Goal: Task Accomplishment & Management: Use online tool/utility

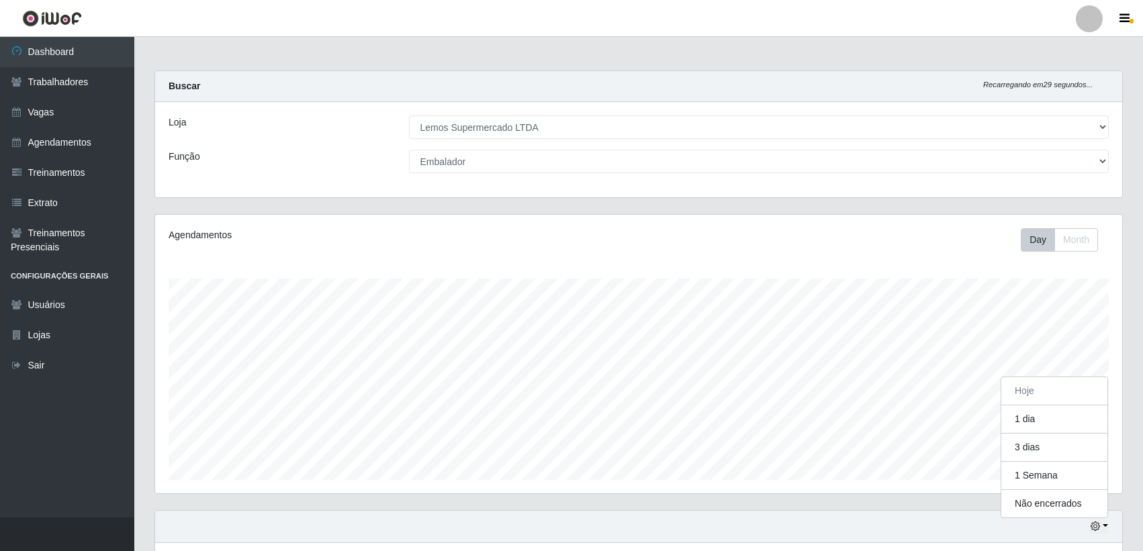
select select "67"
select select "1"
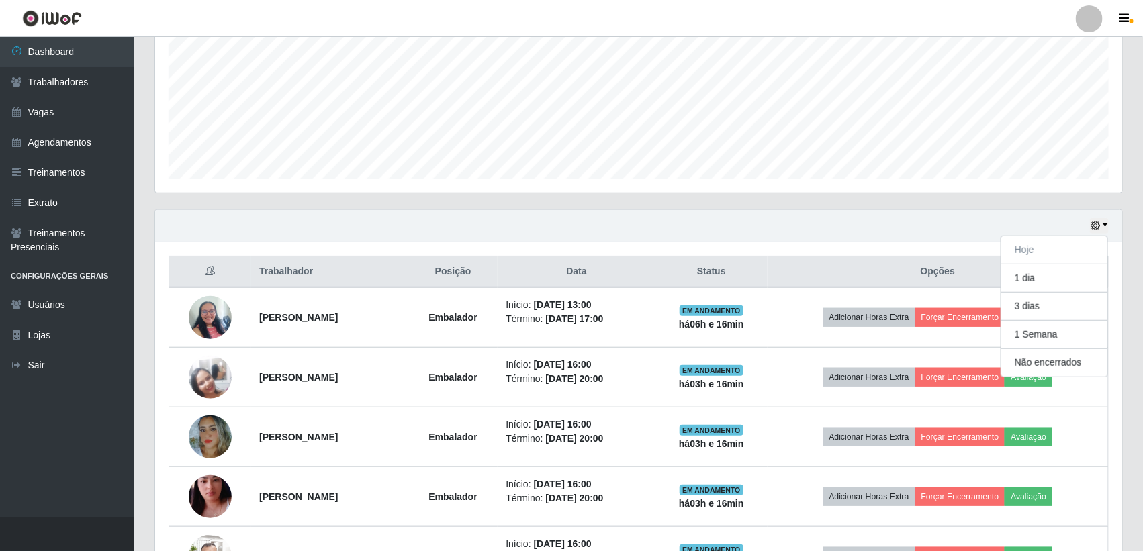
scroll to position [294, 0]
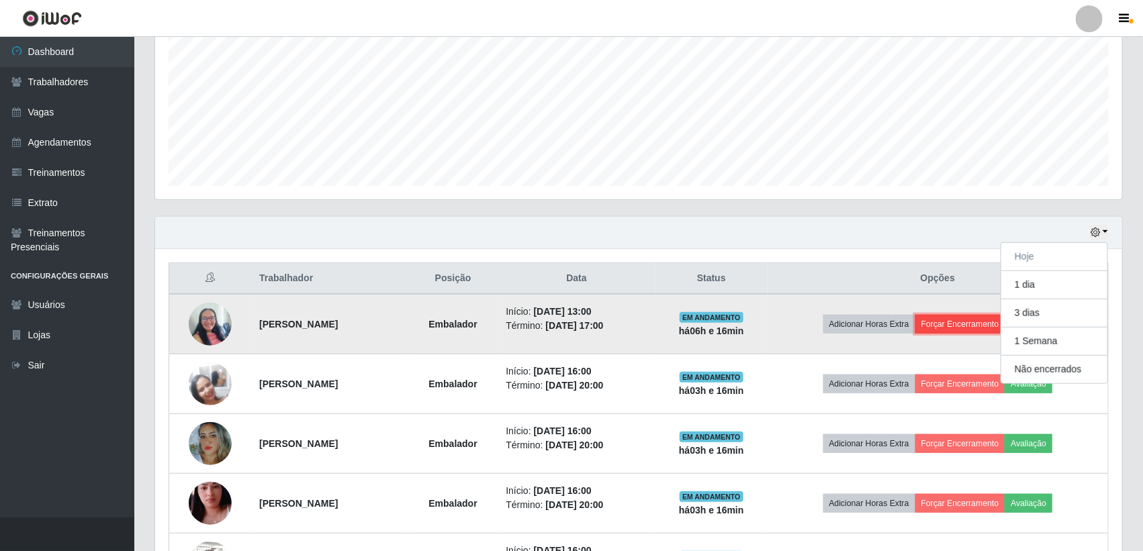
click at [953, 326] on button "Forçar Encerramento" at bounding box center [960, 324] width 90 height 19
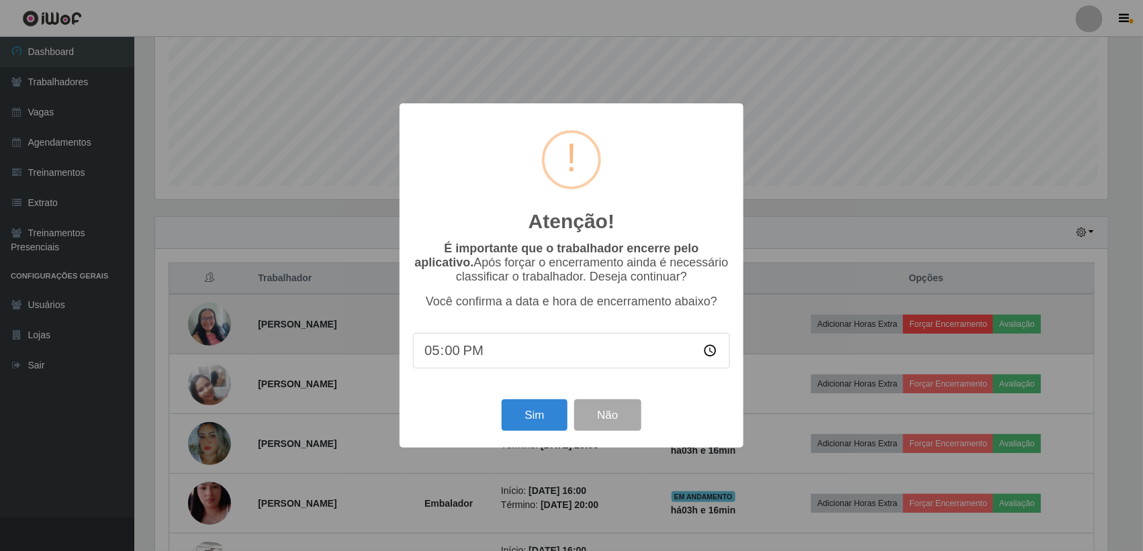
scroll to position [279, 955]
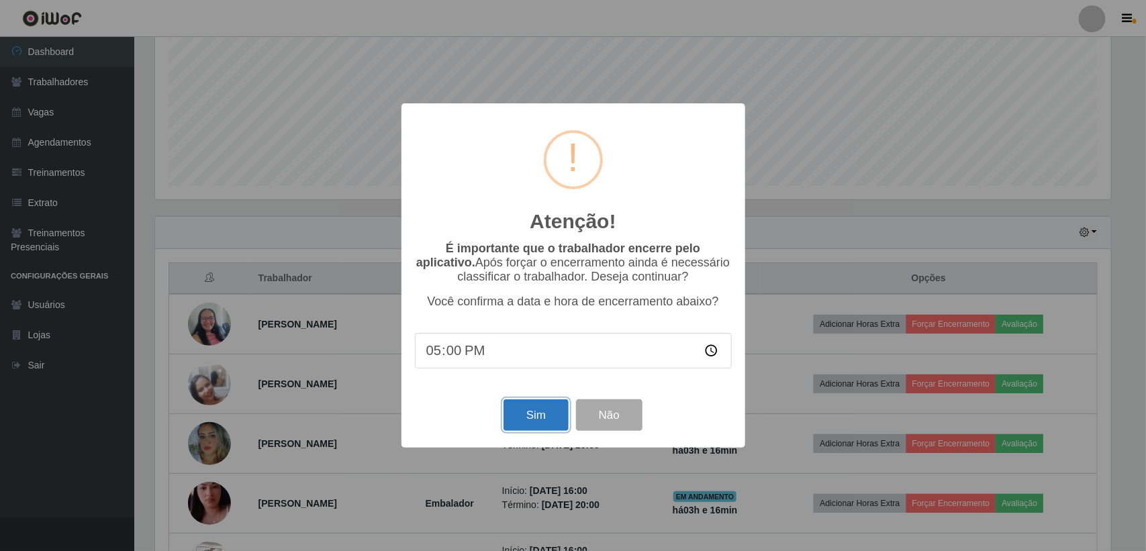
click at [518, 416] on button "Sim" at bounding box center [536, 415] width 65 height 32
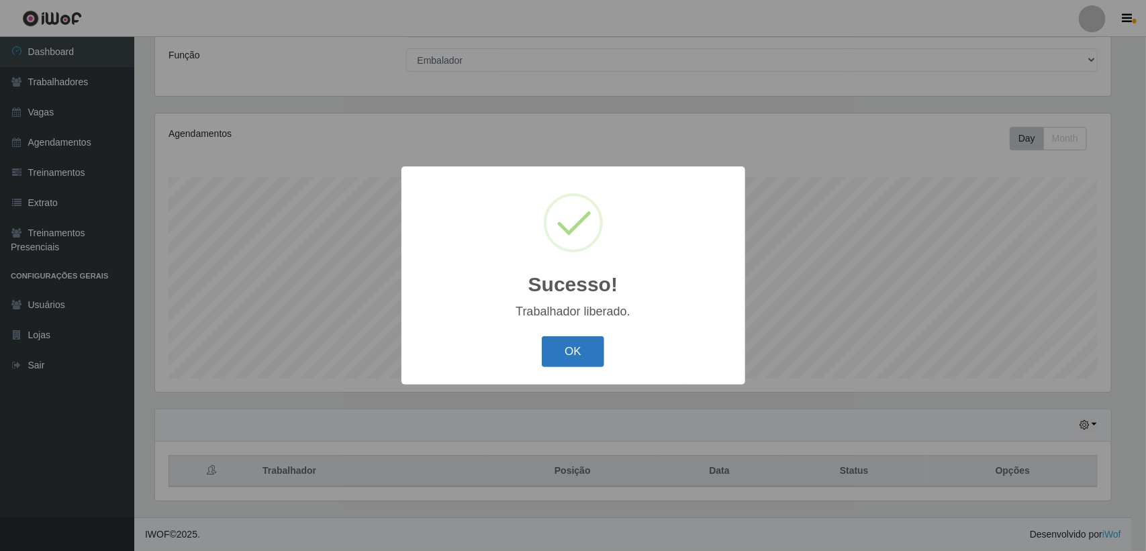
click at [573, 344] on button "OK" at bounding box center [573, 352] width 62 height 32
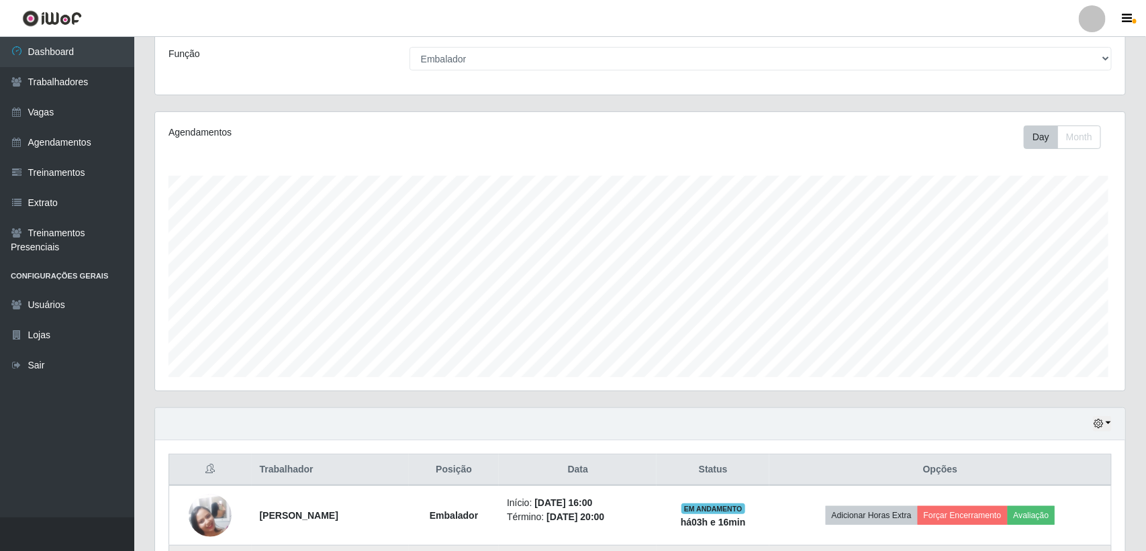
scroll to position [279, 967]
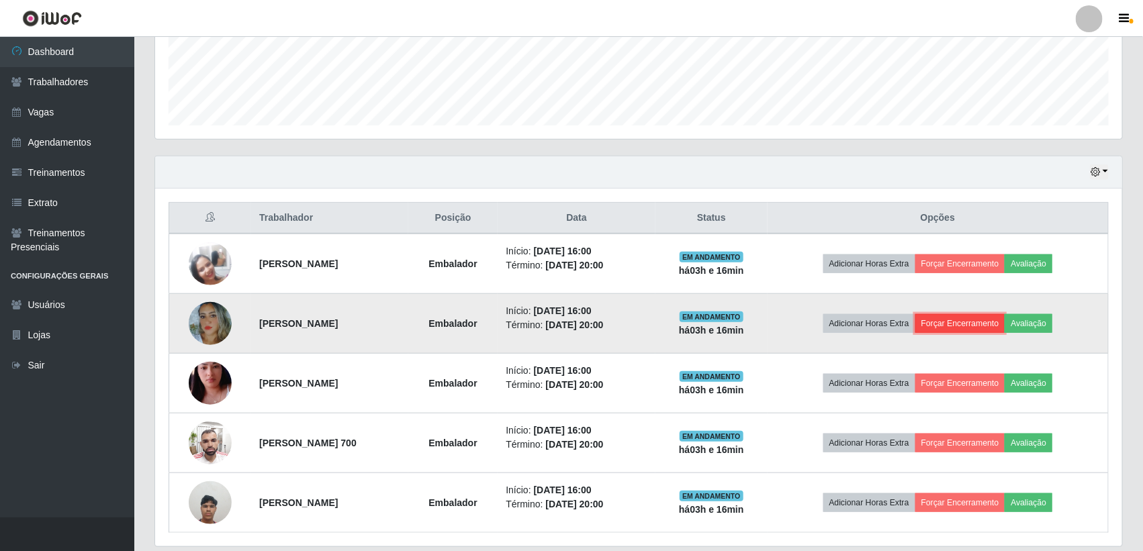
click at [988, 327] on button "Forçar Encerramento" at bounding box center [960, 323] width 90 height 19
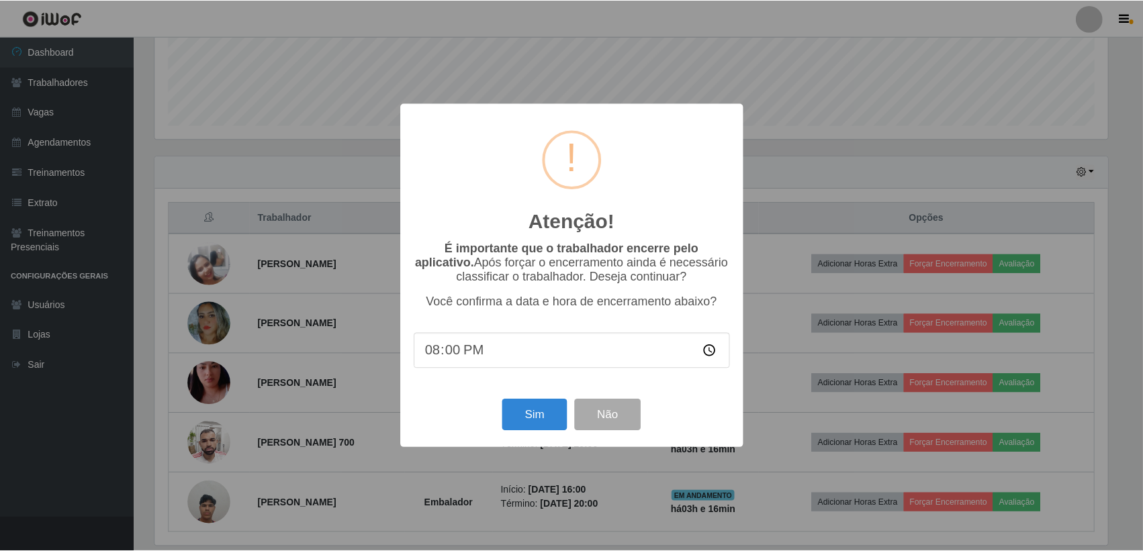
scroll to position [279, 955]
click at [517, 416] on button "Sim" at bounding box center [536, 415] width 65 height 32
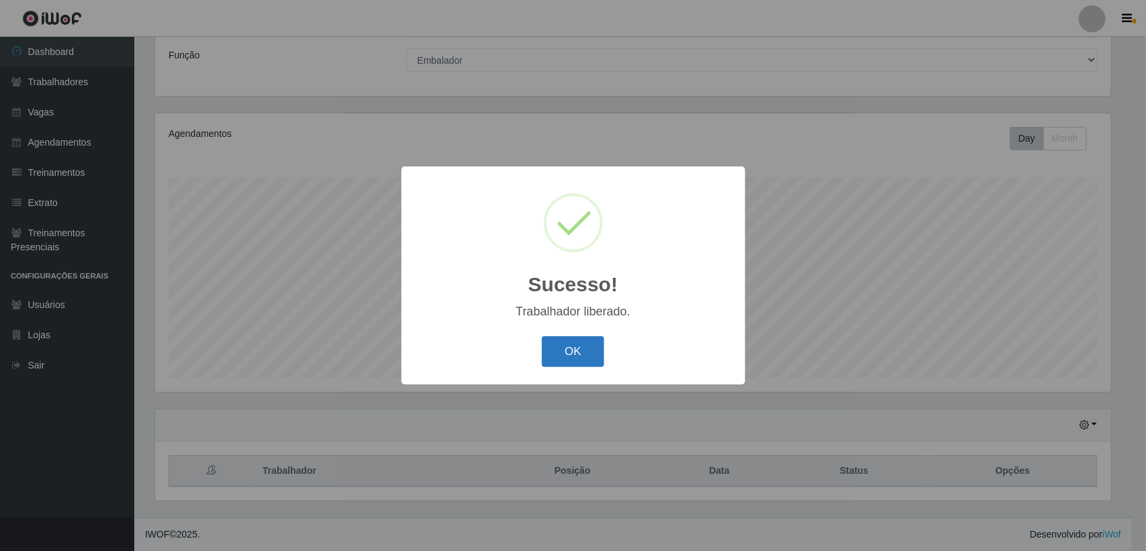
click at [568, 346] on button "OK" at bounding box center [573, 352] width 62 height 32
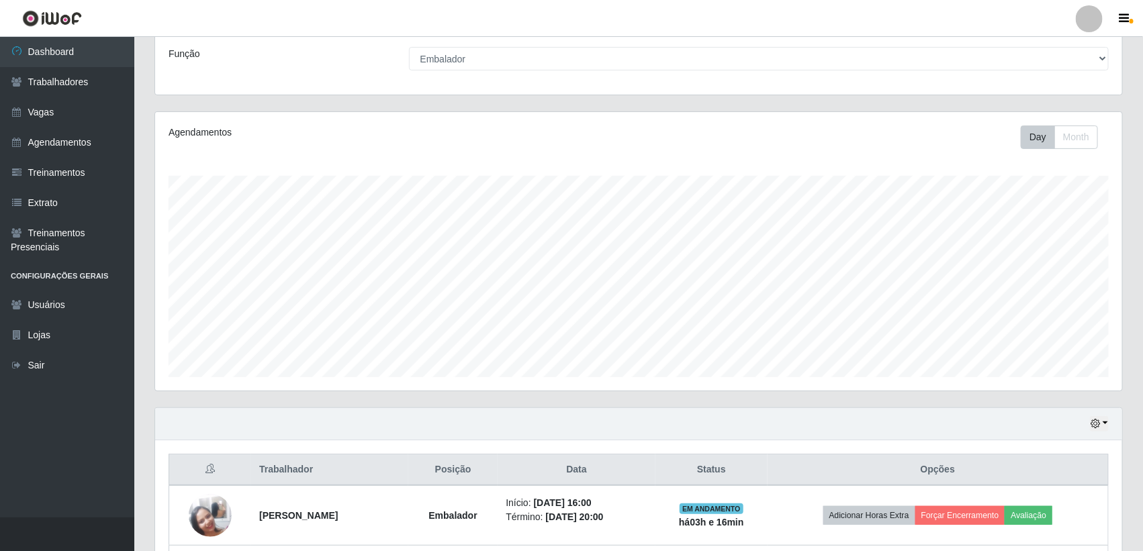
scroll to position [342, 0]
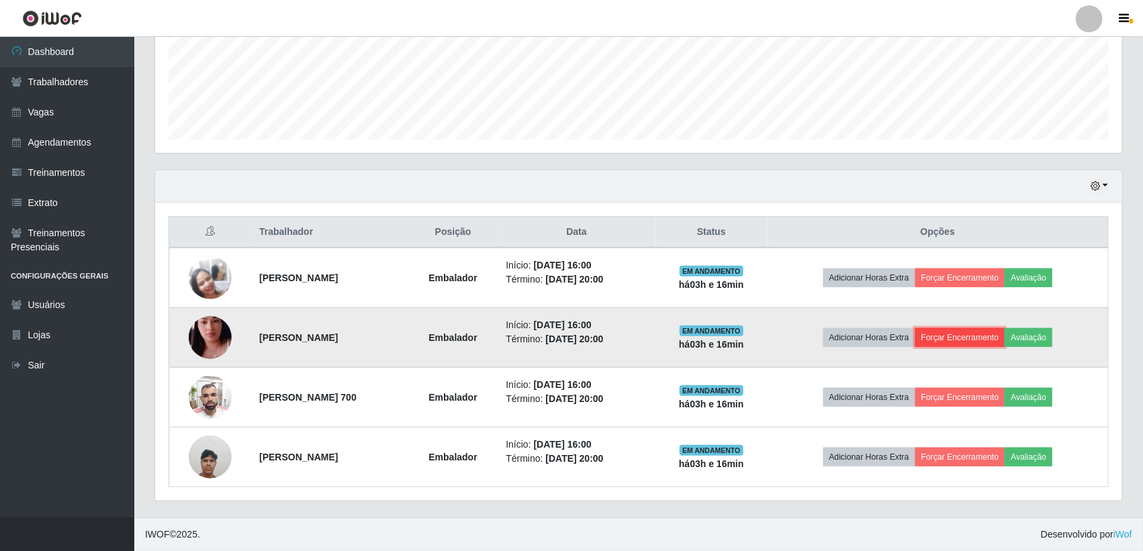
click at [970, 340] on button "Forçar Encerramento" at bounding box center [960, 337] width 90 height 19
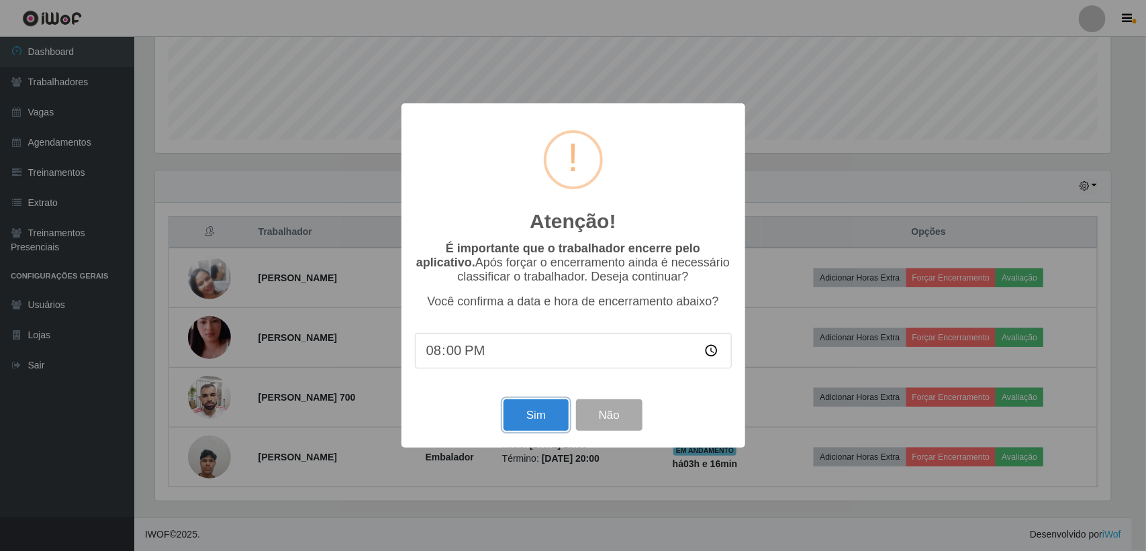
drag, startPoint x: 565, startPoint y: 414, endPoint x: 537, endPoint y: 423, distance: 29.1
click at [548, 417] on button "Sim" at bounding box center [536, 415] width 65 height 32
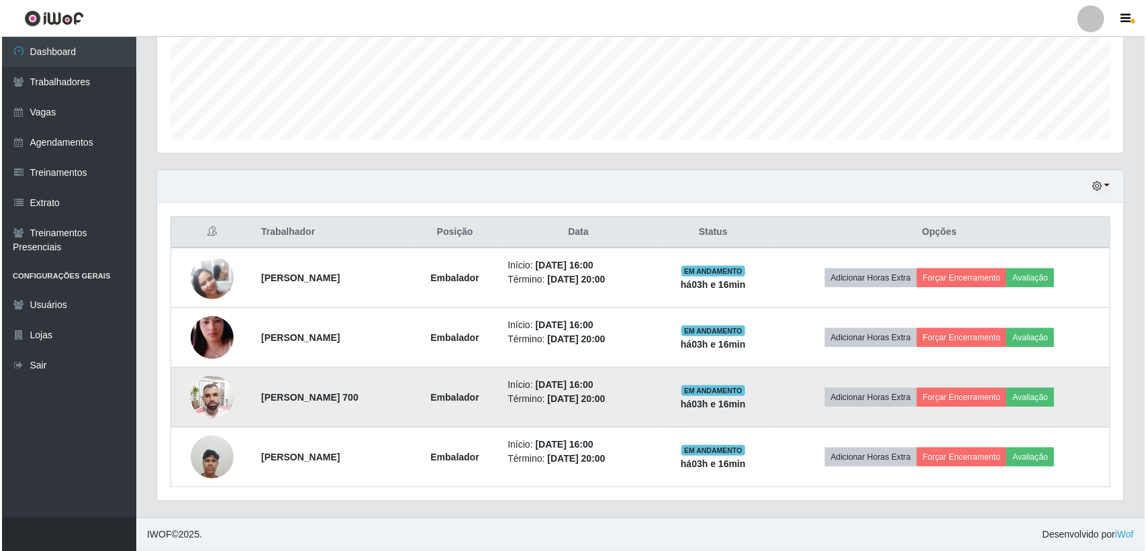
scroll to position [0, 0]
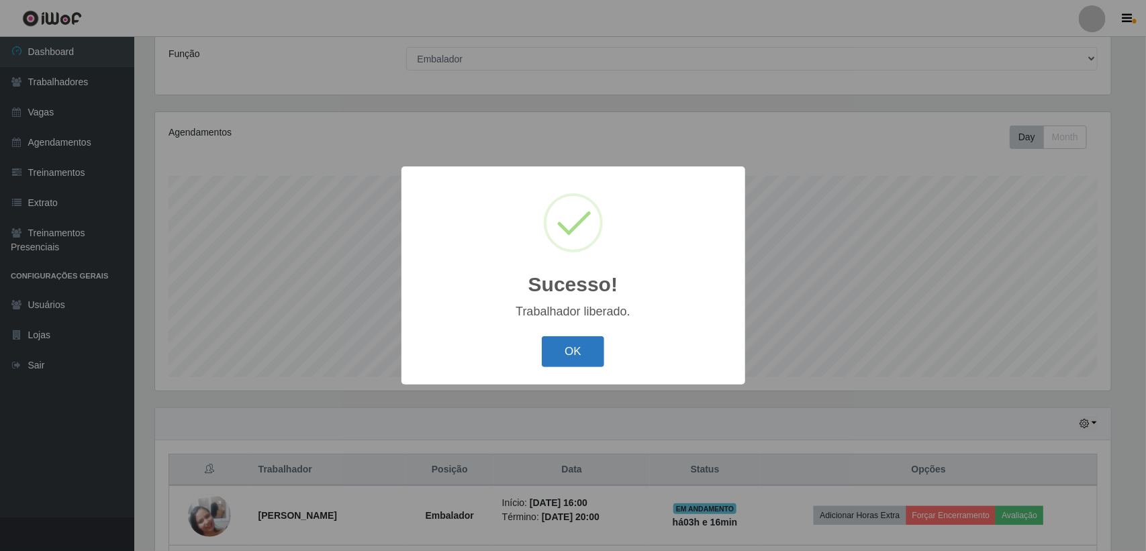
click at [592, 347] on button "OK" at bounding box center [573, 352] width 62 height 32
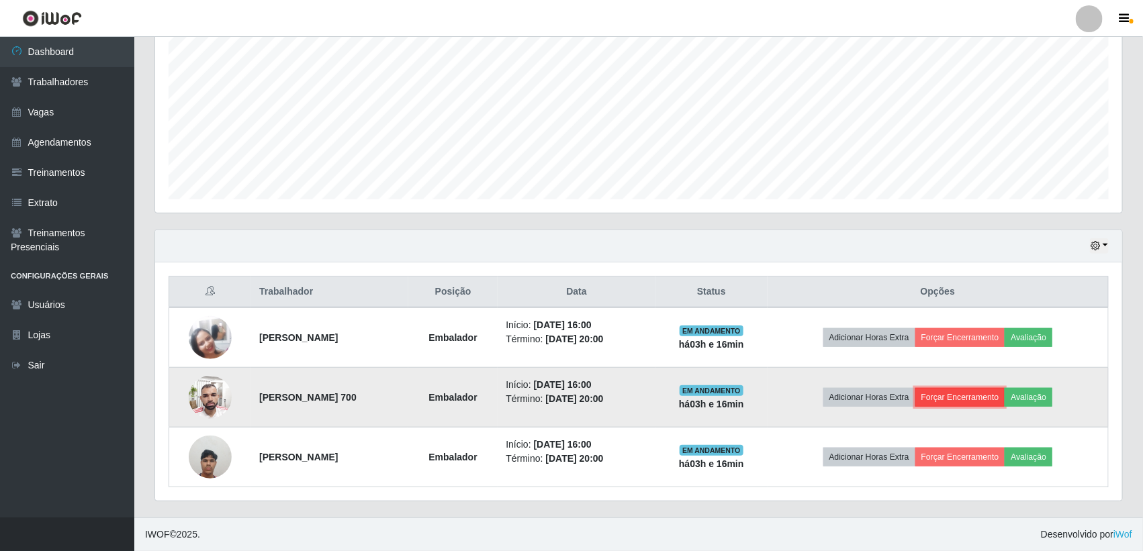
click at [969, 398] on button "Forçar Encerramento" at bounding box center [960, 397] width 90 height 19
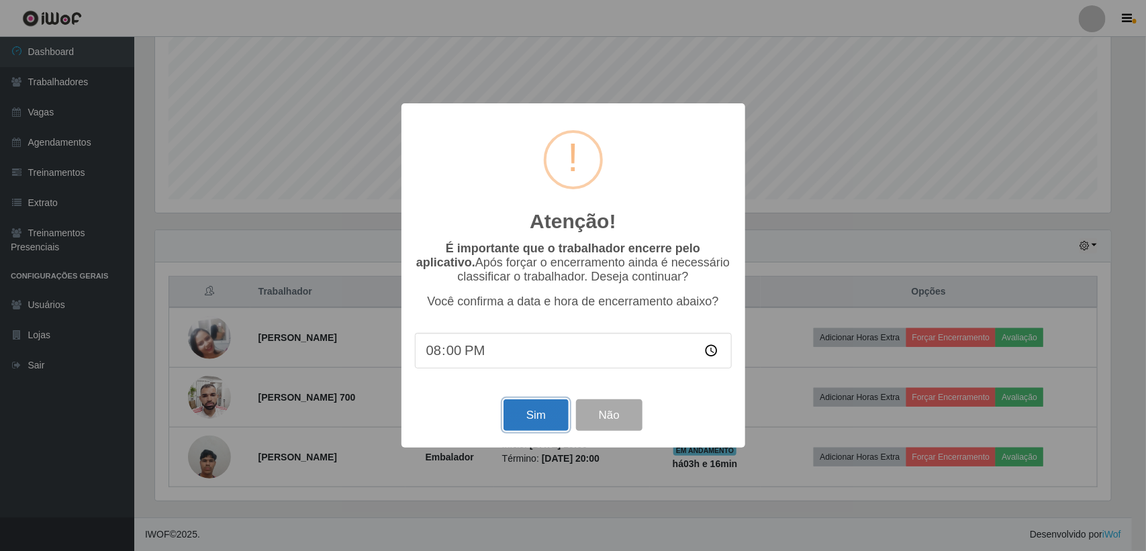
click at [547, 414] on button "Sim" at bounding box center [536, 415] width 65 height 32
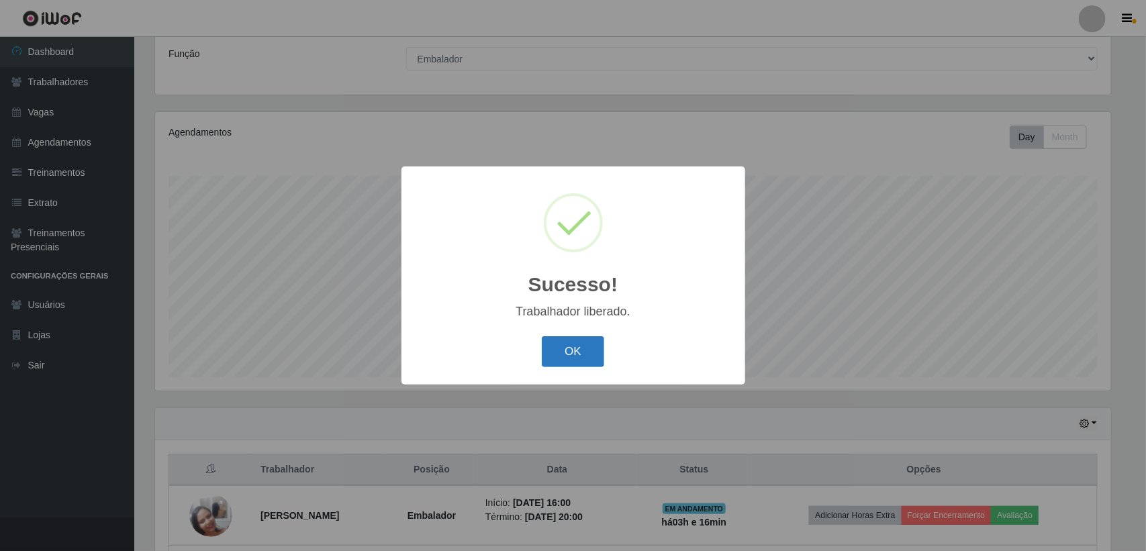
click at [565, 346] on button "OK" at bounding box center [573, 352] width 62 height 32
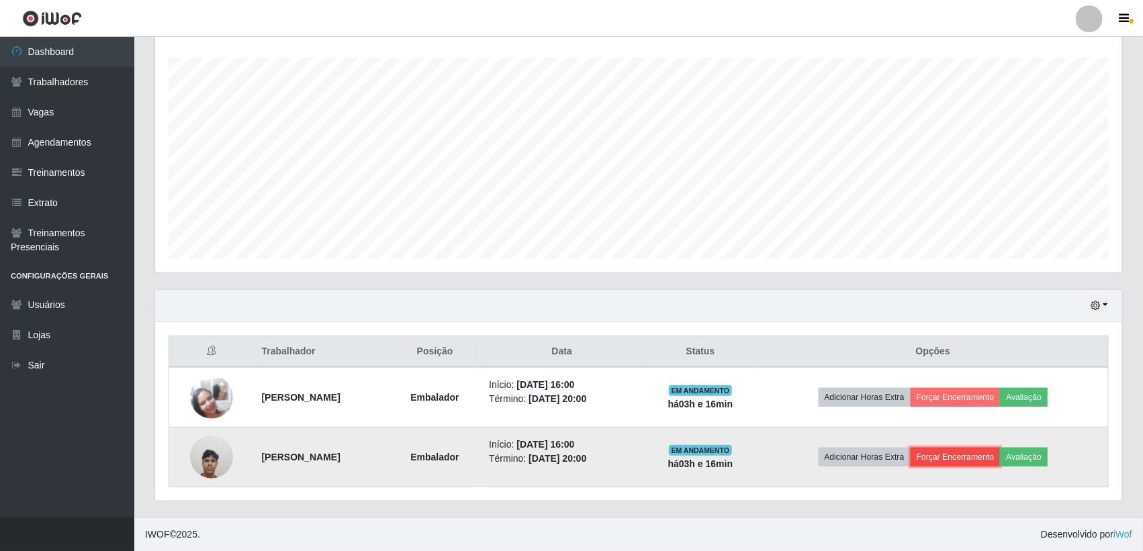
click at [977, 464] on button "Forçar Encerramento" at bounding box center [955, 457] width 90 height 19
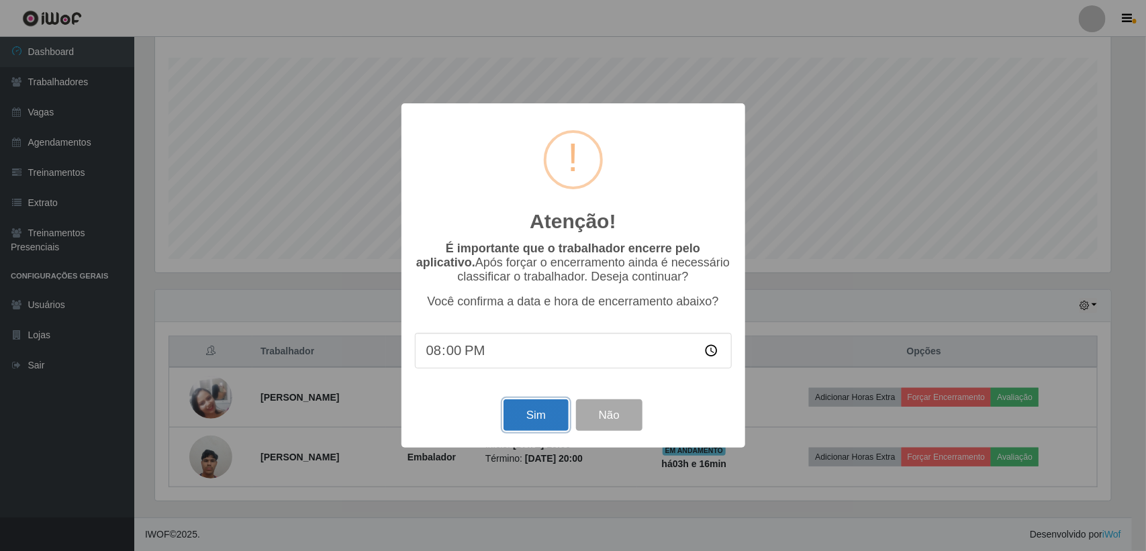
click at [555, 428] on button "Sim" at bounding box center [536, 415] width 65 height 32
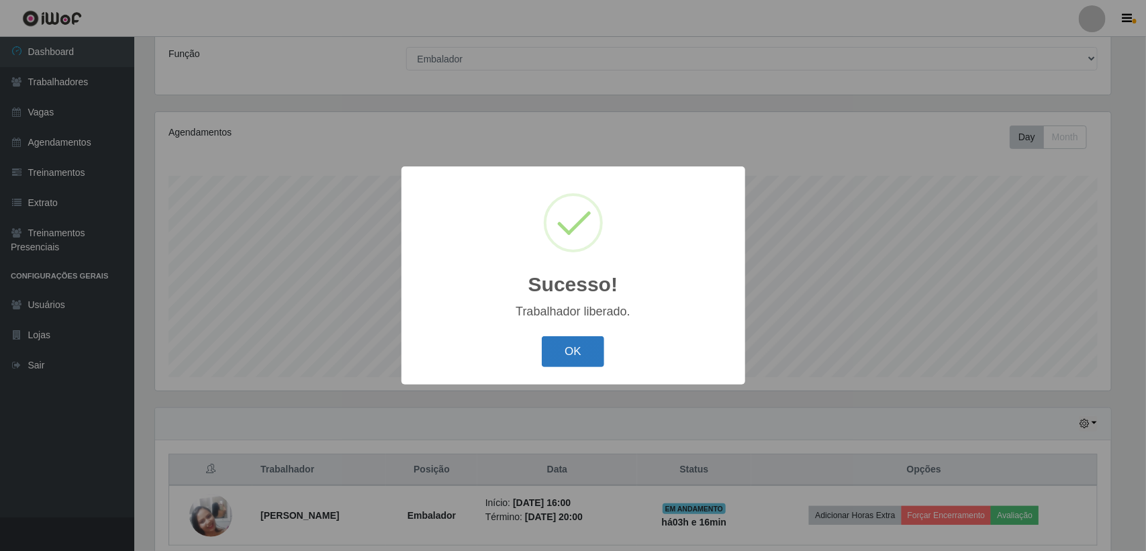
click at [586, 348] on button "OK" at bounding box center [573, 352] width 62 height 32
